Goal: Task Accomplishment & Management: Manage account settings

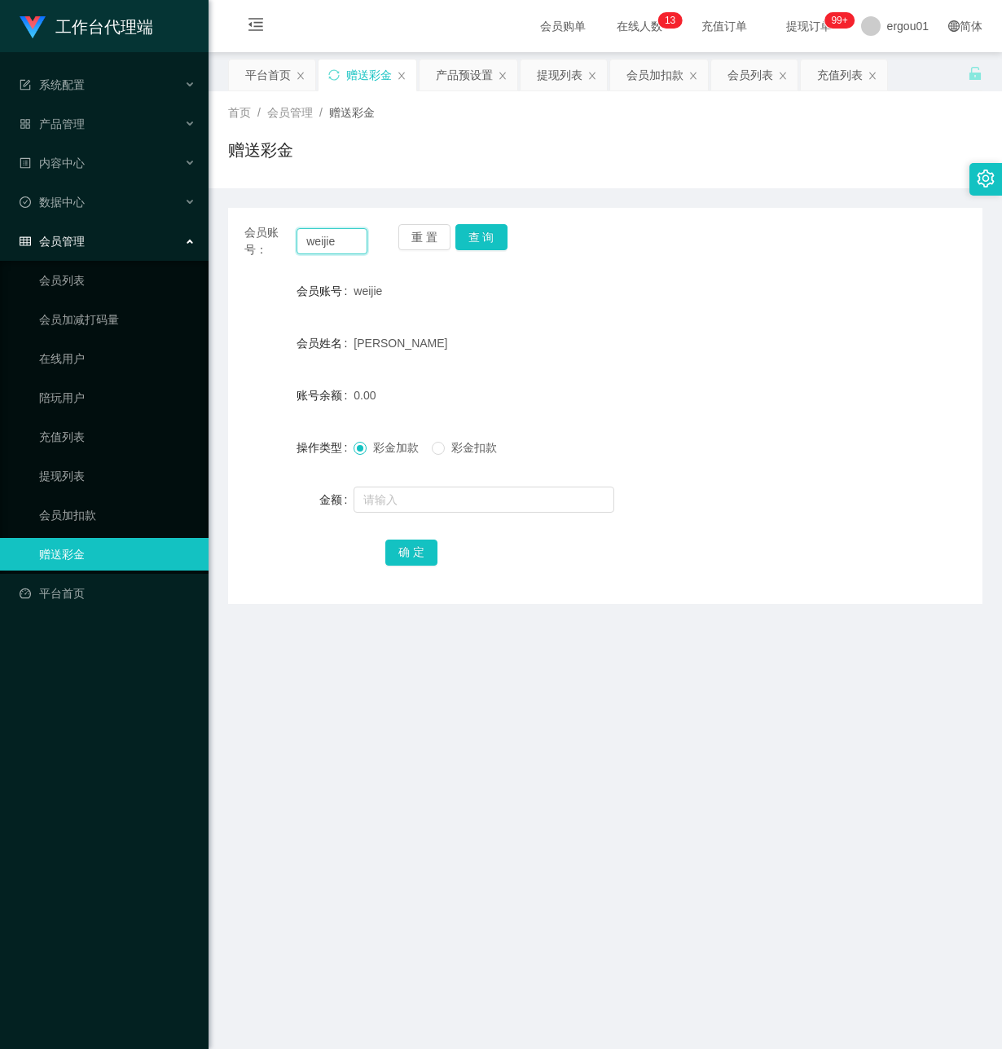
drag, startPoint x: 276, startPoint y: 232, endPoint x: 46, endPoint y: 220, distance: 230.2
click at [46, 220] on section "工作台代理端 系统配置 产品管理 产品列表 产品预设置 开奖记录 注单管理 即时注单 内容中心 数据中心 会员管理 会员列表 会员加减打码量 在线用户 陪玩用…" at bounding box center [501, 556] width 1002 height 1112
click at [330, 247] on input "text" at bounding box center [332, 241] width 71 height 26
click at [328, 245] on input "text" at bounding box center [332, 241] width 71 height 26
click at [328, 240] on input "text" at bounding box center [332, 241] width 71 height 26
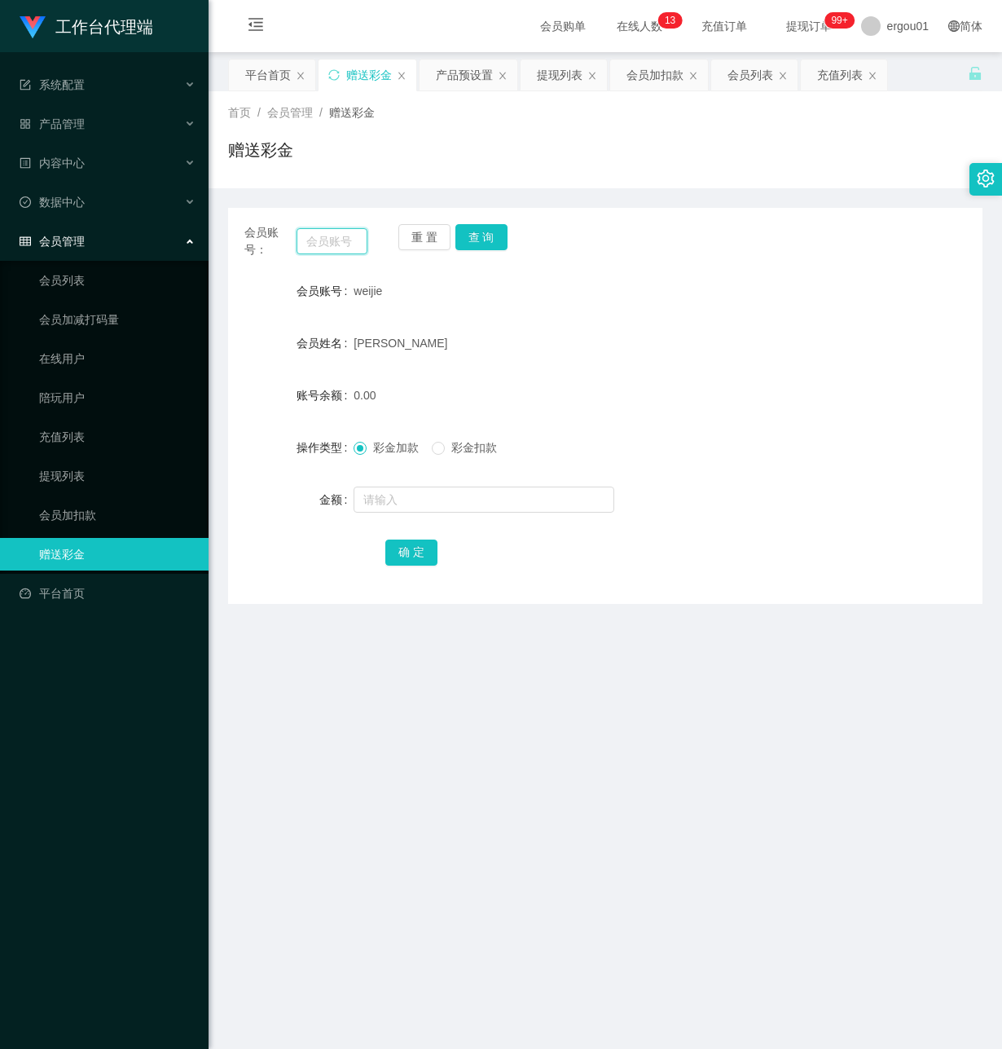
click at [328, 240] on input "text" at bounding box center [332, 241] width 71 height 26
paste input "text"
click at [341, 244] on input "text" at bounding box center [332, 241] width 71 height 26
paste input "B123"
type input "B123"
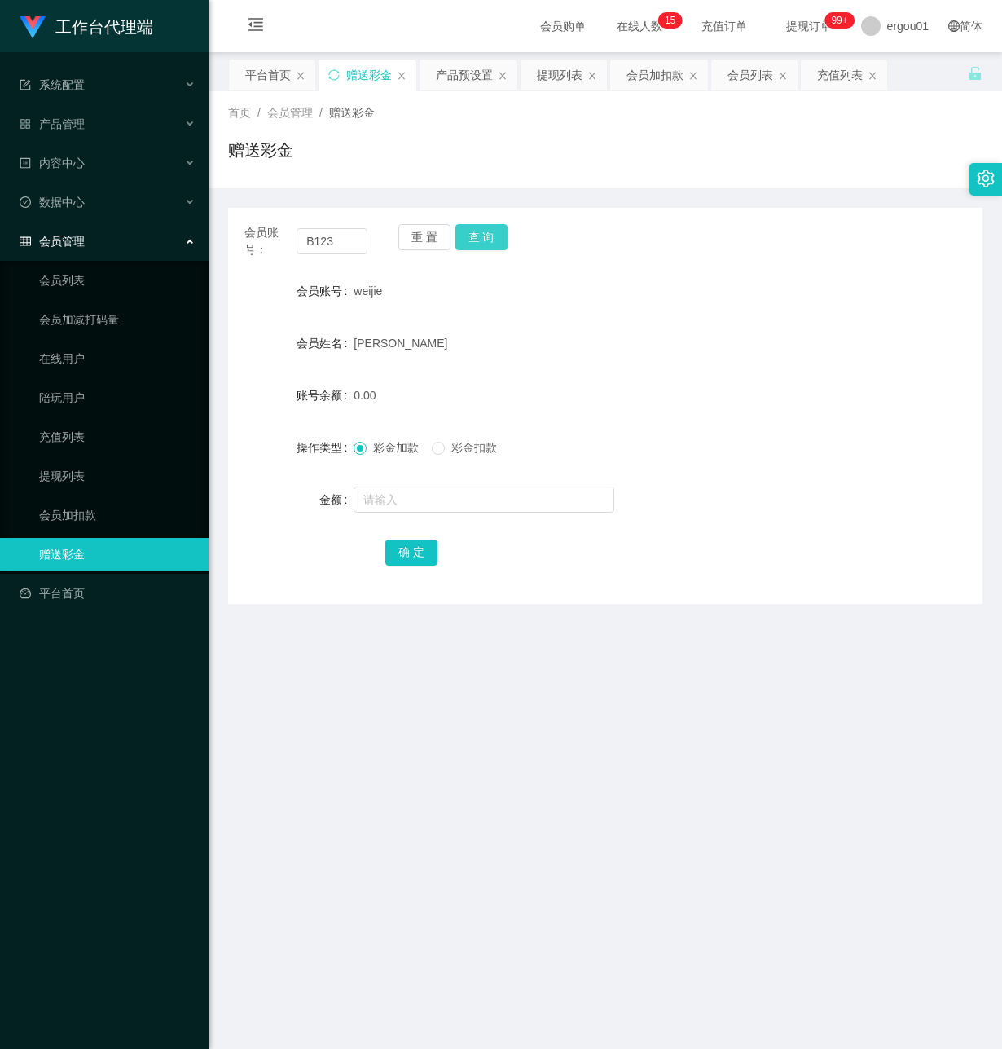
drag, startPoint x: 482, startPoint y: 225, endPoint x: 458, endPoint y: 355, distance: 131.7
click at [482, 225] on button "查 询" at bounding box center [482, 237] width 52 height 26
click at [409, 499] on input "text" at bounding box center [484, 500] width 261 height 26
type input "500"
click at [403, 546] on button "确 定" at bounding box center [411, 553] width 52 height 26
